Goal: Task Accomplishment & Management: Manage account settings

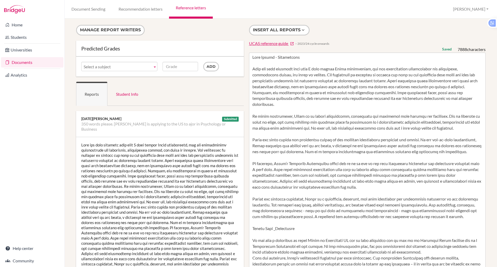
click at [188, 75] on div "Subject 350 words please. Alice is applying to the US to ajor in Psychology or …" at bounding box center [160, 67] width 168 height 20
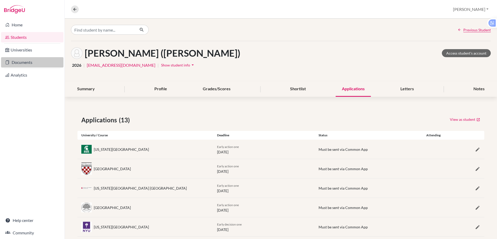
click at [21, 64] on link "Documents" at bounding box center [32, 62] width 62 height 10
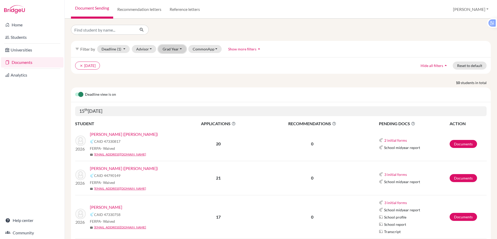
click at [172, 49] on button "Grad Year" at bounding box center [172, 49] width 28 height 8
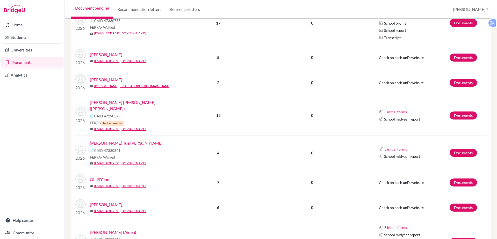
scroll to position [136, 0]
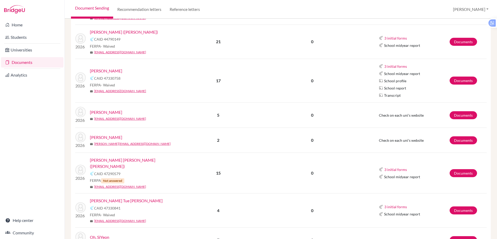
click at [27, 61] on link "Documents" at bounding box center [32, 62] width 62 height 10
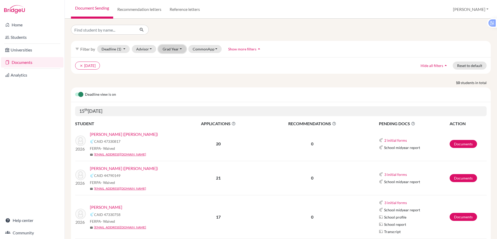
click at [167, 49] on button "Grad Year" at bounding box center [172, 49] width 28 height 8
click at [151, 49] on button "Advisor" at bounding box center [144, 49] width 25 height 8
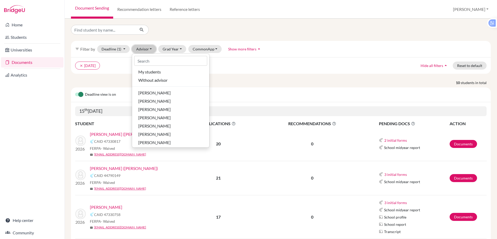
click at [151, 49] on button "Advisor" at bounding box center [144, 49] width 25 height 8
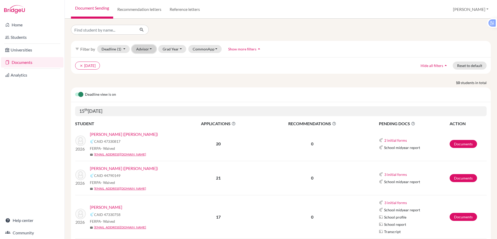
click at [152, 48] on button "Advisor" at bounding box center [144, 49] width 25 height 8
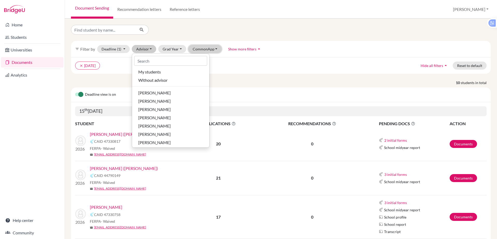
click at [203, 48] on button "CommonApp" at bounding box center [205, 49] width 34 height 8
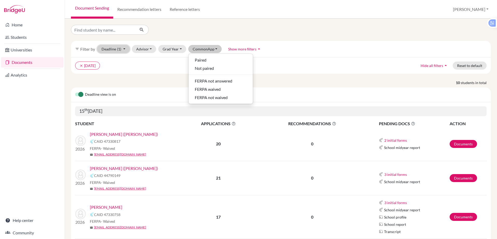
click at [123, 49] on button "Deadline (1) 10/15/2025 - 10/15/2025 Select a date range Or double click for a …" at bounding box center [113, 49] width 33 height 8
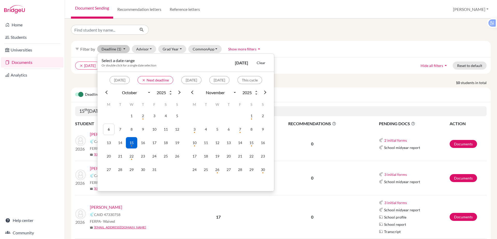
click at [291, 67] on ul "clear 15 Oct 2025" at bounding box center [229, 66] width 309 height 8
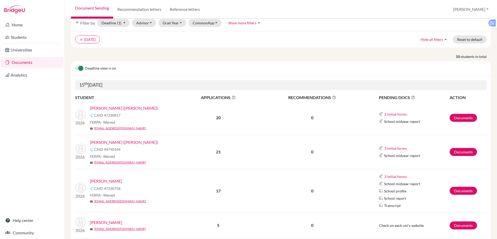
scroll to position [47, 0]
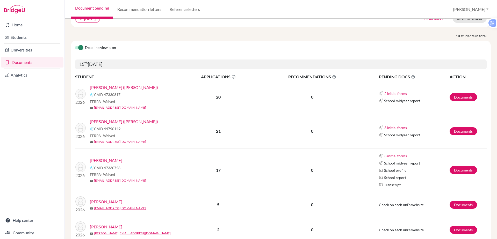
click at [107, 89] on link "[PERSON_NAME] ([PERSON_NAME])" at bounding box center [124, 87] width 68 height 6
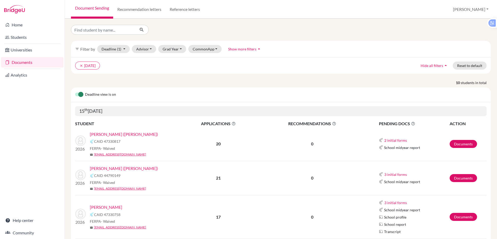
click at [122, 169] on link "[PERSON_NAME] ([PERSON_NAME])" at bounding box center [124, 168] width 68 height 6
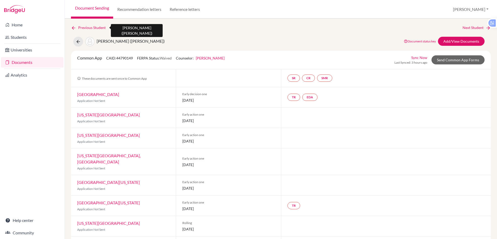
click at [74, 30] on icon at bounding box center [73, 27] width 5 height 5
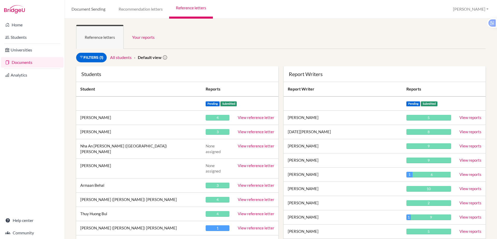
click at [91, 8] on link "Document Sending" at bounding box center [88, 9] width 47 height 19
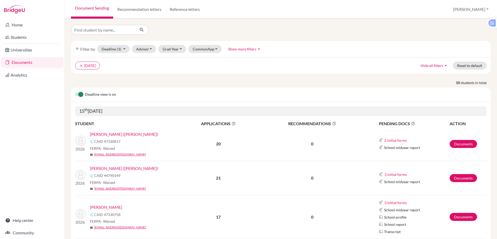
click at [91, 10] on link "Document Sending" at bounding box center [92, 9] width 42 height 19
click at [118, 169] on link "[PERSON_NAME] ([PERSON_NAME])" at bounding box center [124, 168] width 68 height 6
click at [13, 40] on link "Students" at bounding box center [32, 37] width 62 height 10
click at [11, 40] on link "Students" at bounding box center [32, 37] width 62 height 10
click at [121, 167] on link "[PERSON_NAME] ([PERSON_NAME])" at bounding box center [124, 168] width 68 height 6
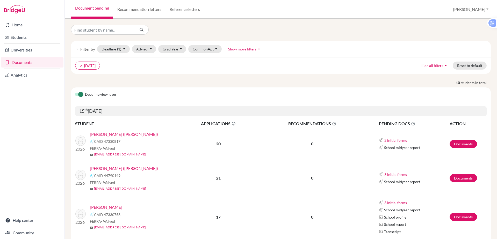
click at [121, 167] on link "[PERSON_NAME] ([PERSON_NAME])" at bounding box center [124, 168] width 68 height 6
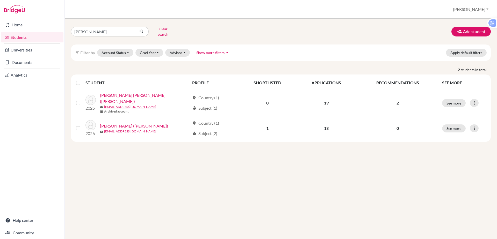
click at [90, 37] on div "alice Clear search Add student filter_list Filter by Account Status Active acco…" at bounding box center [281, 83] width 420 height 117
click at [90, 36] on div "alice Clear search Add student filter_list Filter by Account Status Active acco…" at bounding box center [281, 83] width 420 height 117
click at [89, 32] on input "alice" at bounding box center [103, 32] width 64 height 10
type input "a"
type input "hong"
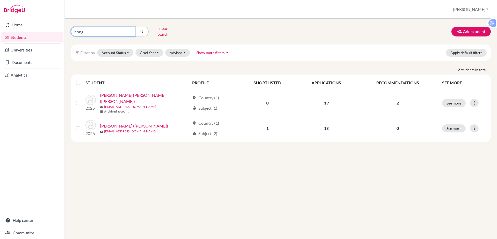
click button "submit" at bounding box center [142, 32] width 14 height 10
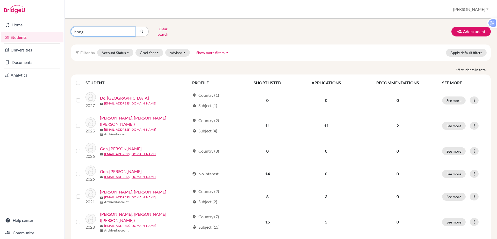
click at [98, 30] on input "hong" at bounding box center [103, 32] width 64 height 10
type input "hong david"
click button "submit" at bounding box center [142, 32] width 14 height 10
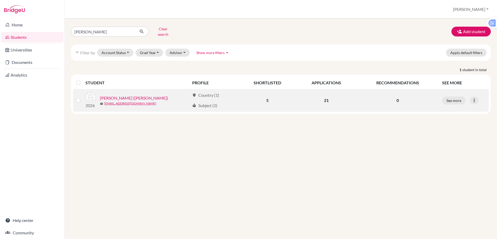
click at [125, 95] on link "Hong, Yoonsung (David)" at bounding box center [134, 98] width 68 height 6
click at [125, 95] on link "[PERSON_NAME] ([PERSON_NAME])" at bounding box center [134, 98] width 68 height 6
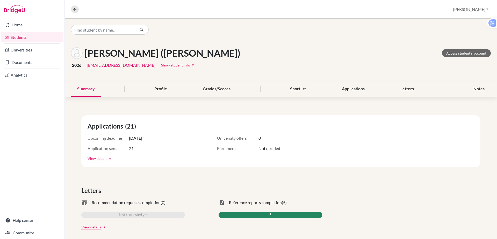
click at [161, 66] on span "Show student info" at bounding box center [175, 65] width 29 height 4
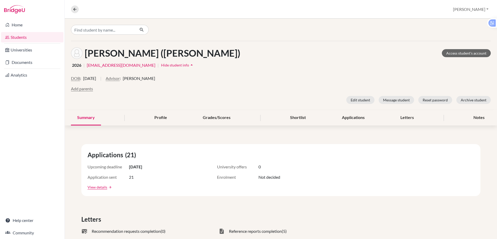
click at [161, 66] on span "Hide student info" at bounding box center [175, 65] width 28 height 4
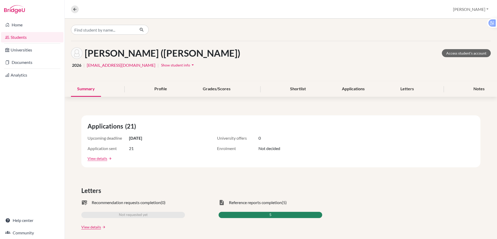
click at [161, 65] on span "Show student info" at bounding box center [175, 65] width 29 height 4
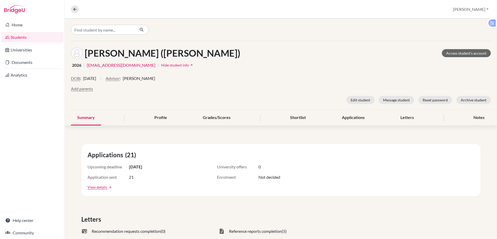
click at [161, 66] on span "Hide student info" at bounding box center [175, 65] width 28 height 4
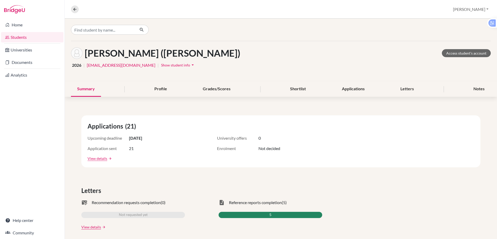
click at [161, 66] on span "Show student info" at bounding box center [175, 65] width 29 height 4
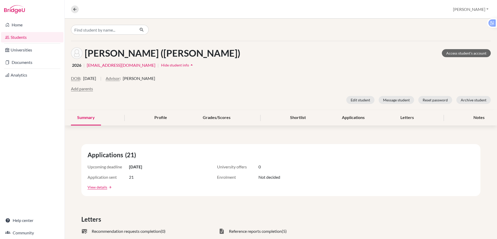
click at [161, 66] on span "Hide student info" at bounding box center [175, 65] width 28 height 4
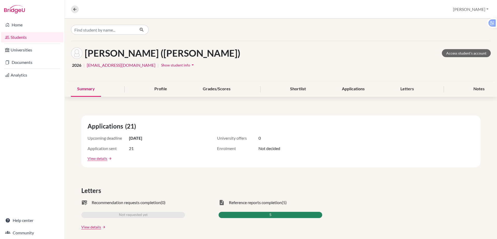
scroll to position [7, 0]
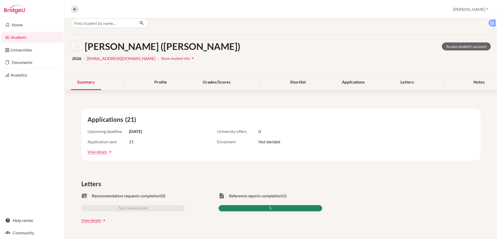
click at [161, 56] on span "Show student info" at bounding box center [175, 58] width 29 height 4
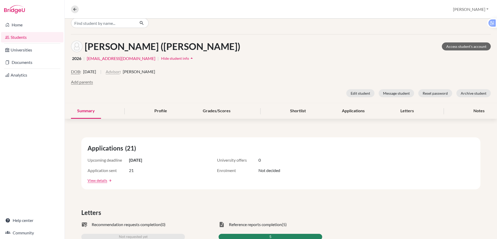
click at [120, 71] on button "Advisor" at bounding box center [113, 72] width 14 height 6
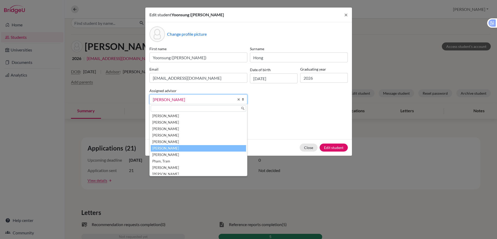
click at [295, 117] on p "Parents" at bounding box center [248, 116] width 198 height 6
click at [240, 99] on link "Morgan, Sara" at bounding box center [198, 99] width 98 height 10
click at [180, 146] on li "[PERSON_NAME]" at bounding box center [198, 148] width 95 height 6
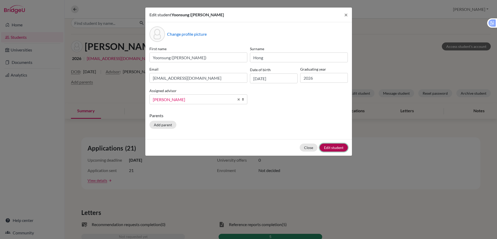
click at [331, 145] on button "Edit student" at bounding box center [333, 148] width 28 height 8
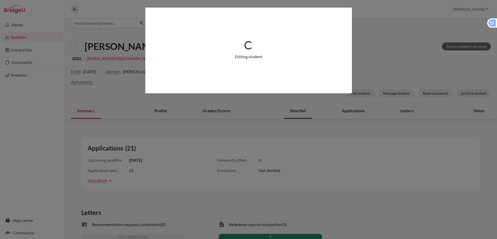
scroll to position [27, 0]
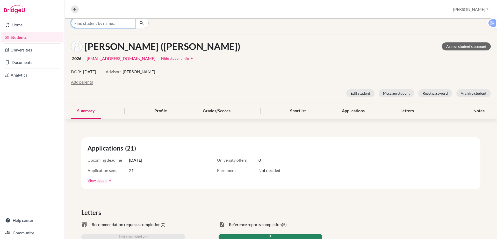
click at [126, 24] on input "Find student by name..." at bounding box center [103, 23] width 64 height 10
type input "manav jacob"
click at [111, 39] on span "[EMAIL_ADDRESS][DOMAIN_NAME]" at bounding box center [111, 40] width 69 height 6
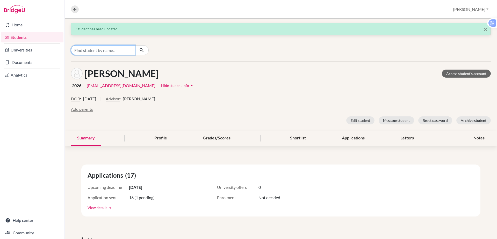
click at [92, 51] on input "Find student by name..." at bounding box center [103, 50] width 64 height 10
type input "kha tran"
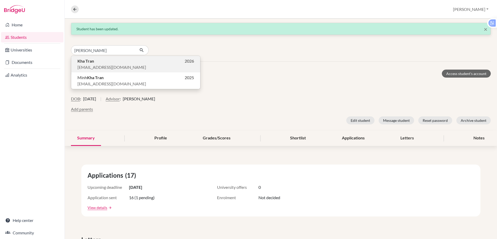
click at [89, 67] on span "ktran12@bisvietnam.com" at bounding box center [111, 67] width 69 height 6
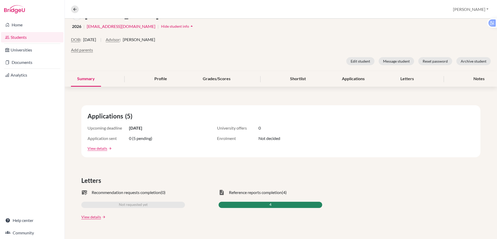
scroll to position [60, 0]
click at [346, 78] on div "Applications" at bounding box center [352, 78] width 35 height 15
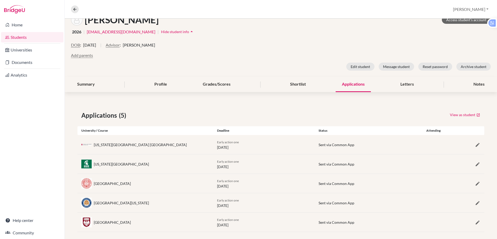
scroll to position [59, 0]
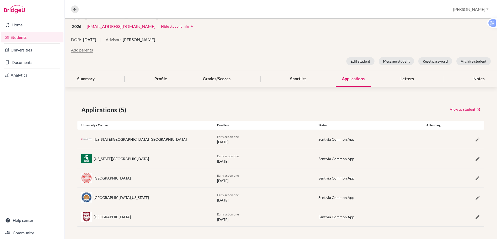
click at [294, 101] on div "Applications (5) View as student University / Course Deadline Status Attending …" at bounding box center [281, 166] width 432 height 146
click at [209, 115] on div "Applications (5) View as student University / Course Deadline Status Attending …" at bounding box center [281, 166] width 432 height 146
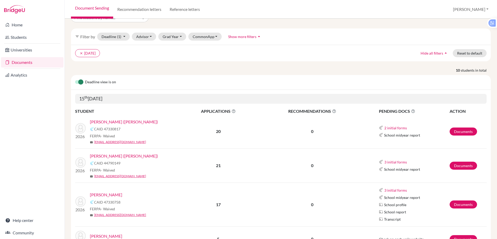
scroll to position [14, 0]
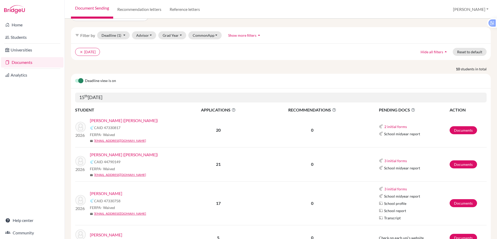
click at [119, 157] on link "[PERSON_NAME] ([PERSON_NAME])" at bounding box center [124, 155] width 68 height 6
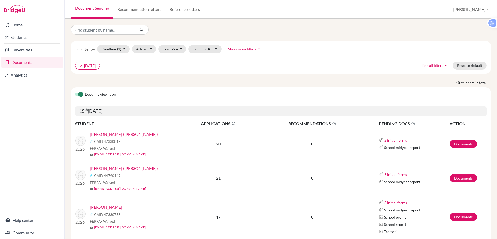
click at [125, 133] on link "[PERSON_NAME] ([PERSON_NAME])" at bounding box center [124, 134] width 68 height 6
click at [123, 167] on link "[PERSON_NAME] ([PERSON_NAME])" at bounding box center [124, 168] width 68 height 6
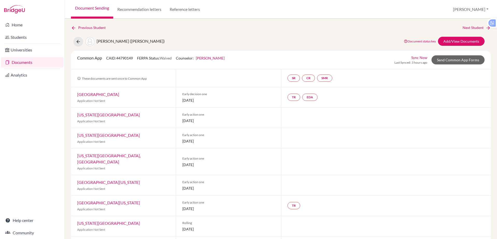
click at [89, 10] on link "Document Sending" at bounding box center [92, 9] width 42 height 19
click at [91, 29] on link "Previous Student" at bounding box center [90, 28] width 39 height 6
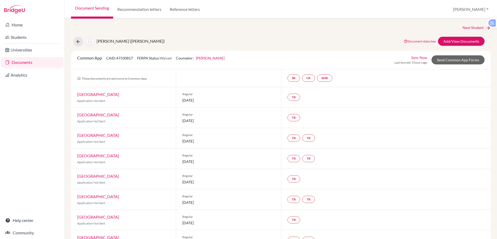
click at [88, 10] on link "Document Sending" at bounding box center [92, 9] width 42 height 19
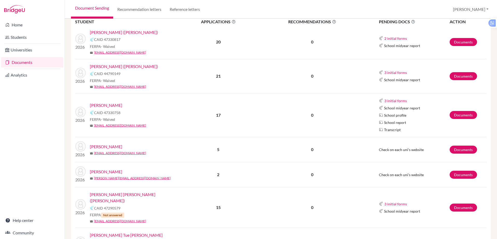
scroll to position [102, 0]
click at [24, 38] on link "Students" at bounding box center [32, 37] width 62 height 10
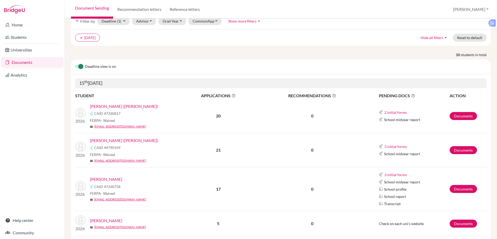
scroll to position [44, 0]
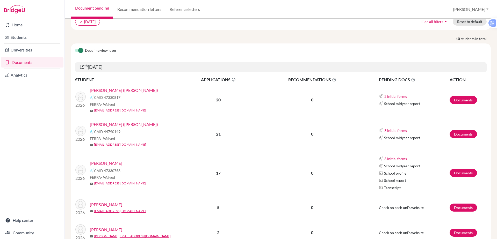
click at [109, 161] on link "Jacob, Manav" at bounding box center [106, 163] width 32 height 6
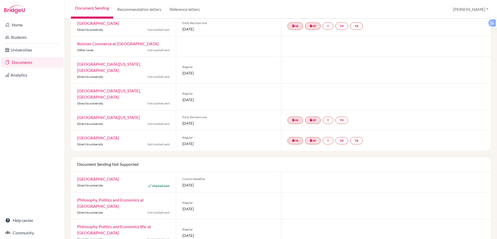
scroll to position [198, 0]
click at [82, 7] on link "Document Sending" at bounding box center [92, 9] width 42 height 19
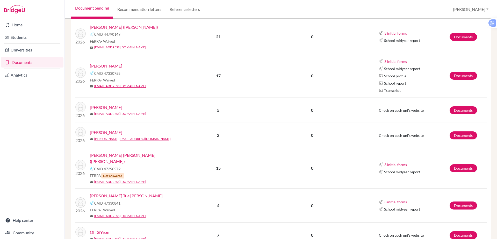
scroll to position [142, 0]
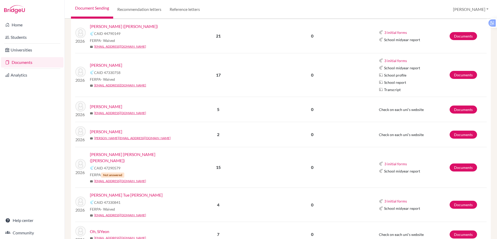
click at [100, 106] on link "[PERSON_NAME]" at bounding box center [106, 107] width 32 height 6
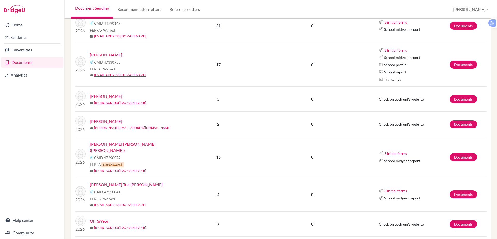
scroll to position [153, 0]
click at [109, 121] on link "[PERSON_NAME]" at bounding box center [106, 121] width 32 height 6
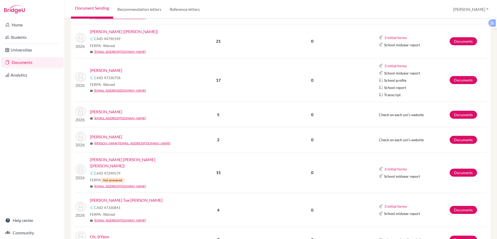
scroll to position [137, 0]
click at [112, 161] on link "[PERSON_NAME] [PERSON_NAME] ([PERSON_NAME])" at bounding box center [136, 163] width 92 height 12
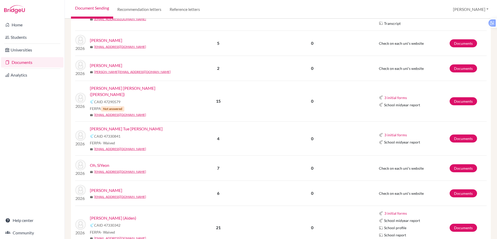
scroll to position [219, 0]
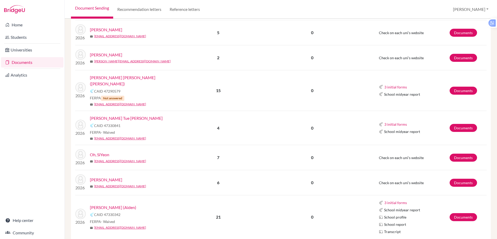
click at [113, 115] on link "[PERSON_NAME] Tue [PERSON_NAME]" at bounding box center [126, 118] width 73 height 6
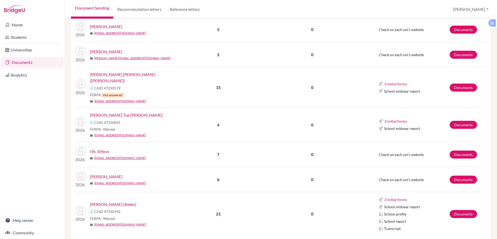
scroll to position [233, 0]
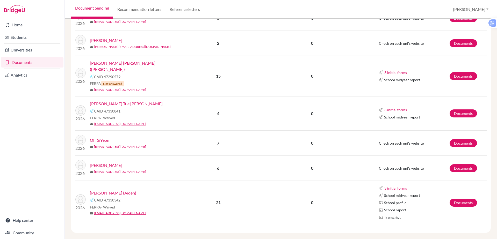
click at [105, 137] on link "Oh, SiYeon" at bounding box center [99, 140] width 19 height 6
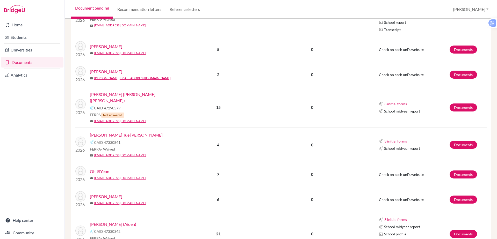
scroll to position [233, 0]
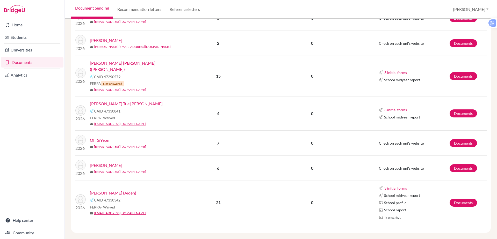
click at [114, 162] on link "[PERSON_NAME]" at bounding box center [106, 165] width 32 height 6
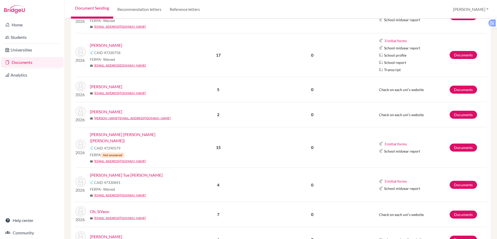
scroll to position [233, 0]
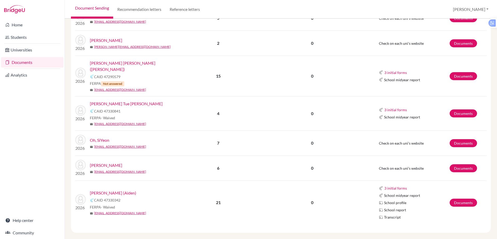
click at [118, 190] on link "[PERSON_NAME] (Aiden)" at bounding box center [113, 193] width 46 height 6
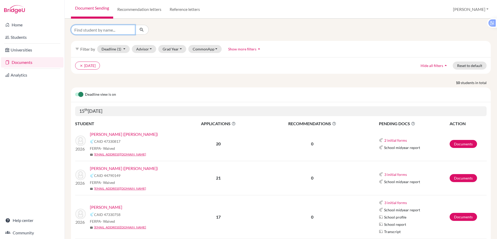
click at [108, 26] on input "Find student by name..." at bounding box center [103, 30] width 64 height 10
type input "[PERSON_NAME]"
click button "submit" at bounding box center [142, 30] width 14 height 10
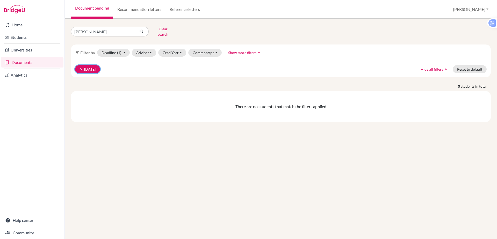
click at [98, 69] on button "clear [DATE]" at bounding box center [87, 69] width 25 height 8
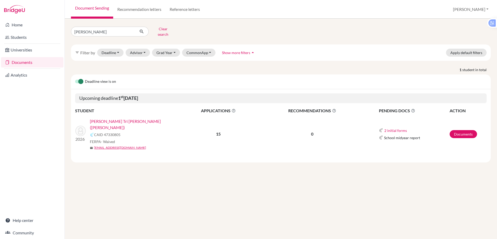
click at [124, 119] on link "[PERSON_NAME] Tri [PERSON_NAME] ([PERSON_NAME])" at bounding box center [136, 124] width 92 height 12
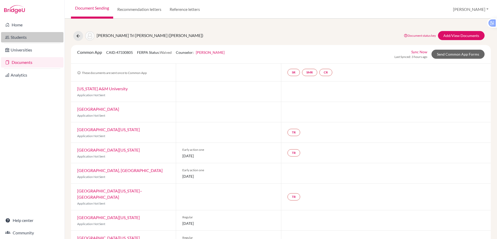
click at [25, 39] on link "Students" at bounding box center [32, 37] width 62 height 10
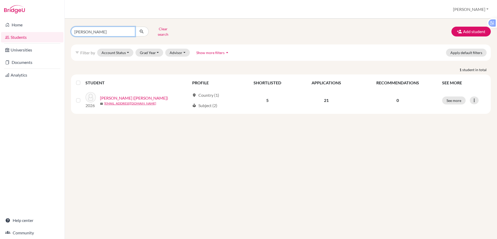
click at [96, 32] on input "[PERSON_NAME]" at bounding box center [103, 32] width 64 height 10
type input "h"
type input "tue anh"
click button "submit" at bounding box center [142, 32] width 14 height 10
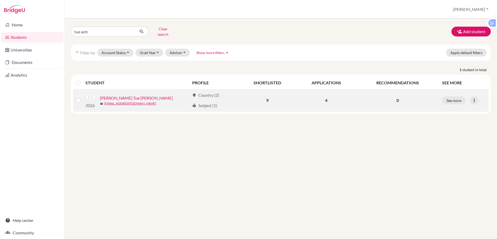
click at [126, 95] on link "[PERSON_NAME] Tue [PERSON_NAME]" at bounding box center [136, 98] width 73 height 6
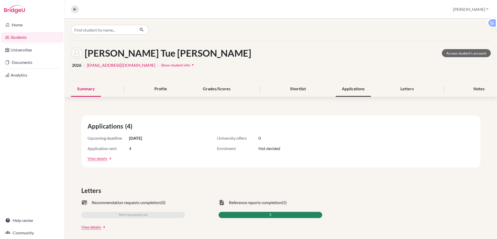
click at [356, 86] on div "Applications" at bounding box center [352, 89] width 35 height 15
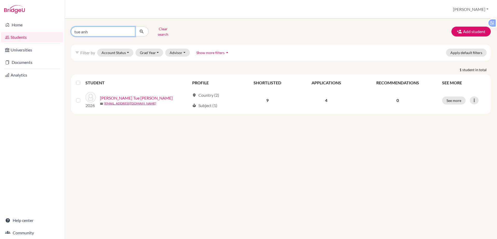
click at [96, 31] on input "tue anh" at bounding box center [103, 32] width 64 height 10
type input "t"
type input "thy"
click button "submit" at bounding box center [142, 32] width 14 height 10
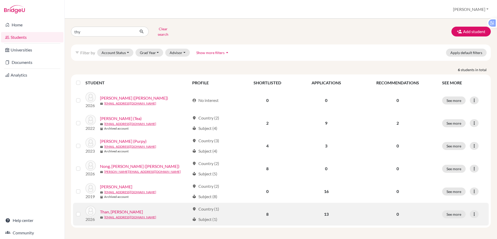
click at [120, 209] on link "Than, [PERSON_NAME]" at bounding box center [121, 212] width 43 height 6
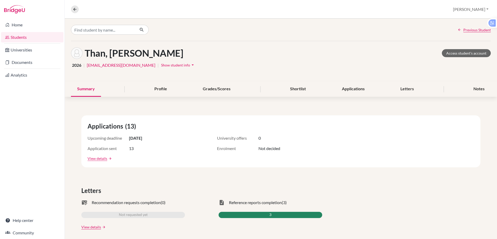
click at [161, 65] on span "Show student info" at bounding box center [175, 65] width 29 height 4
click at [161, 62] on button "Show student info arrow_drop_down" at bounding box center [178, 65] width 35 height 8
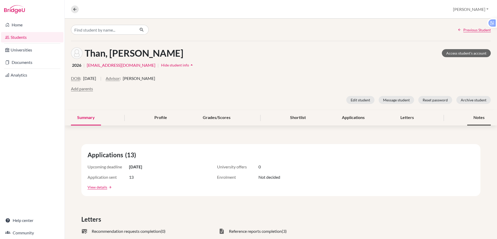
click at [470, 117] on div "Notes" at bounding box center [479, 117] width 24 height 15
